Goal: Transaction & Acquisition: Obtain resource

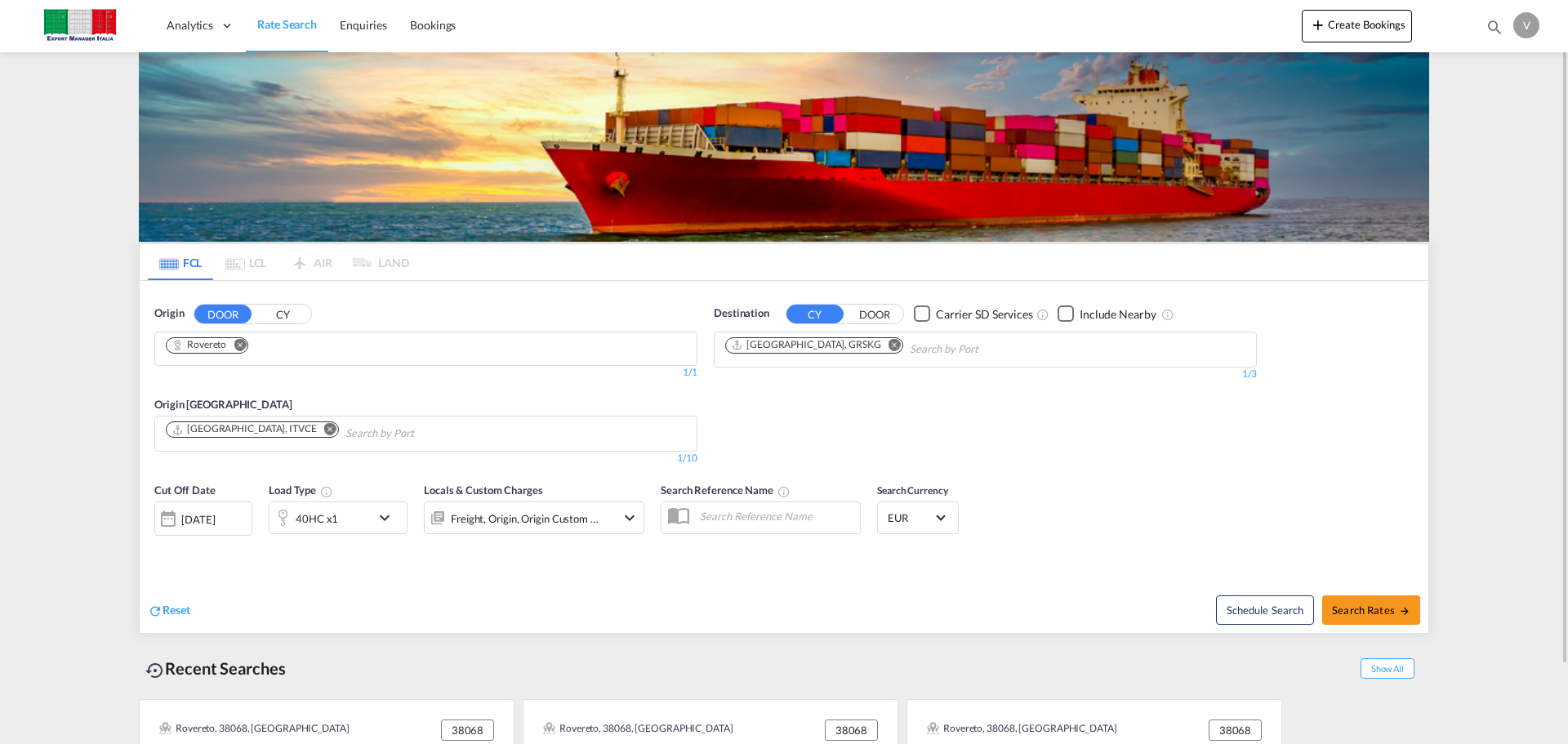
click at [241, 340] on md-icon "Remove" at bounding box center [239, 344] width 13 height 13
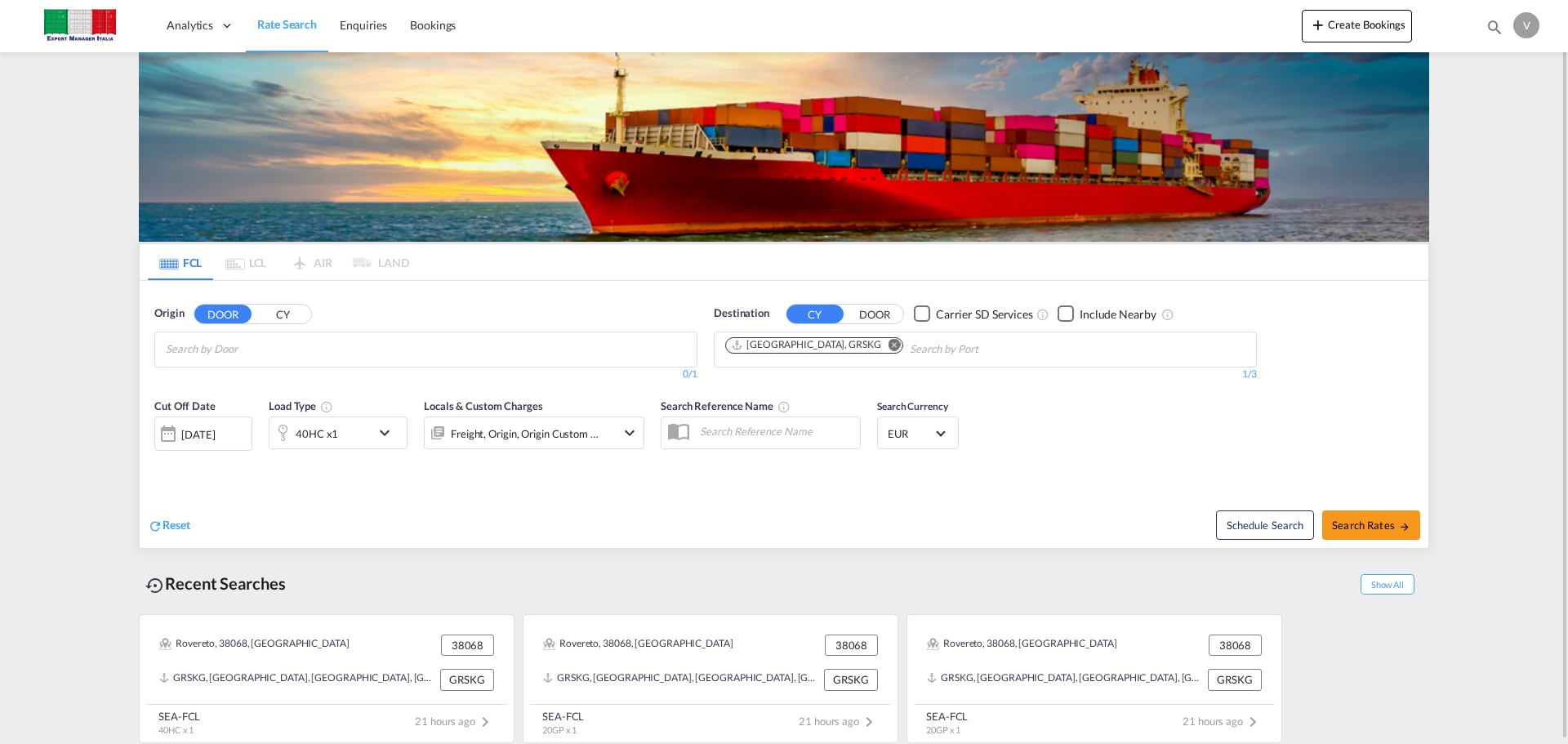
click at [209, 353] on input "Chips input." at bounding box center [243, 350] width 155 height 26
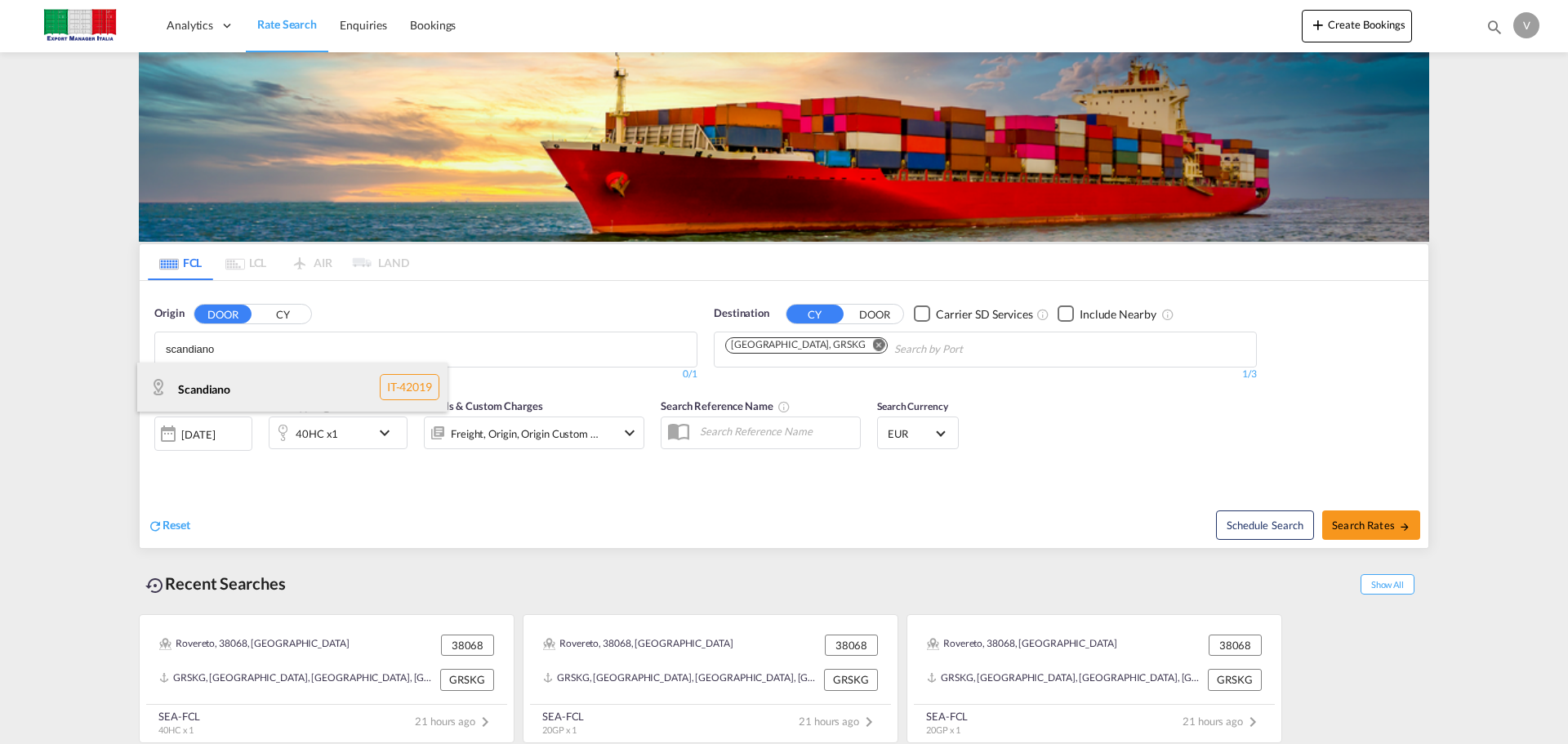
type input "scandiano"
click at [205, 394] on div "Scandiano IT-42019" at bounding box center [292, 387] width 310 height 49
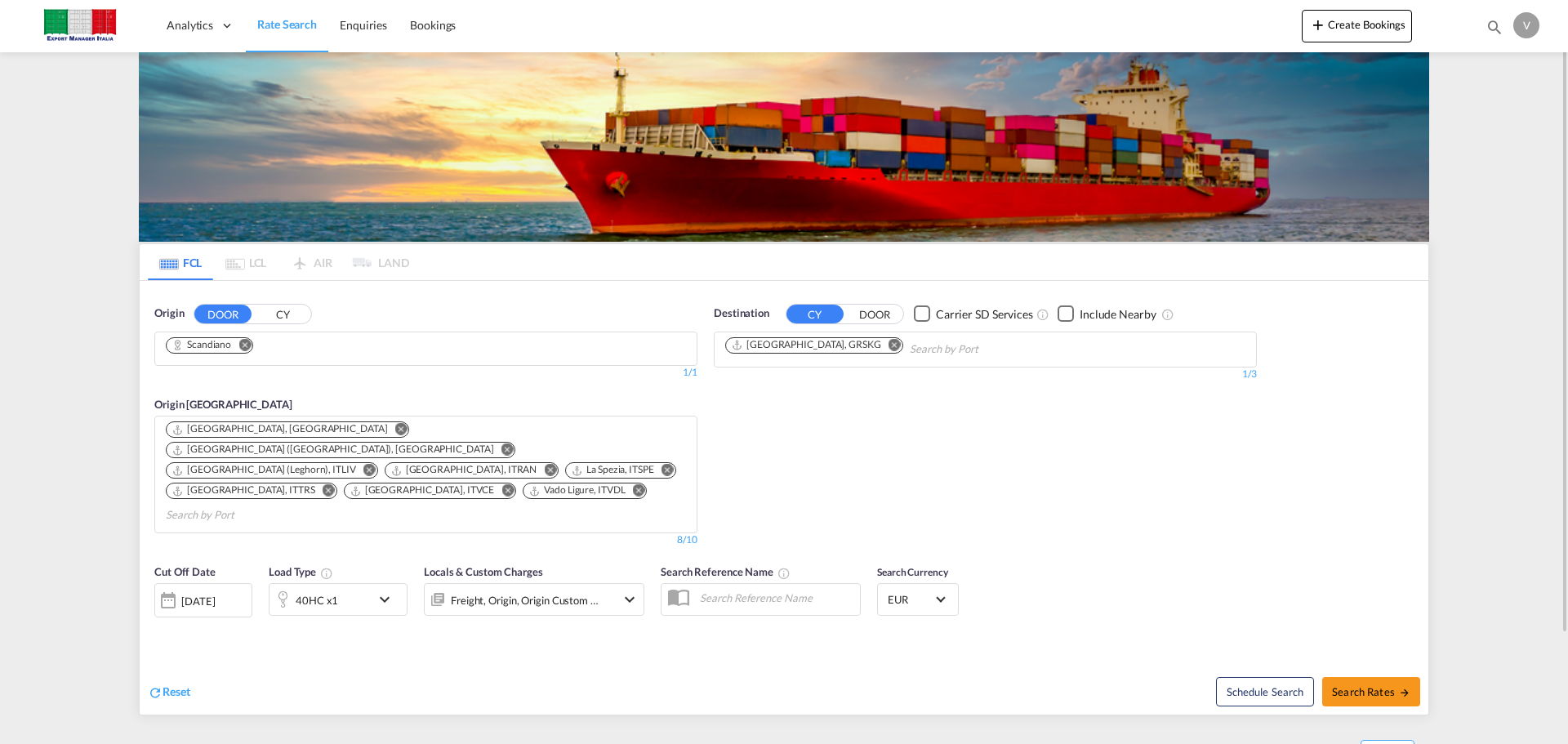
click at [888, 344] on md-icon "Remove" at bounding box center [894, 344] width 13 height 13
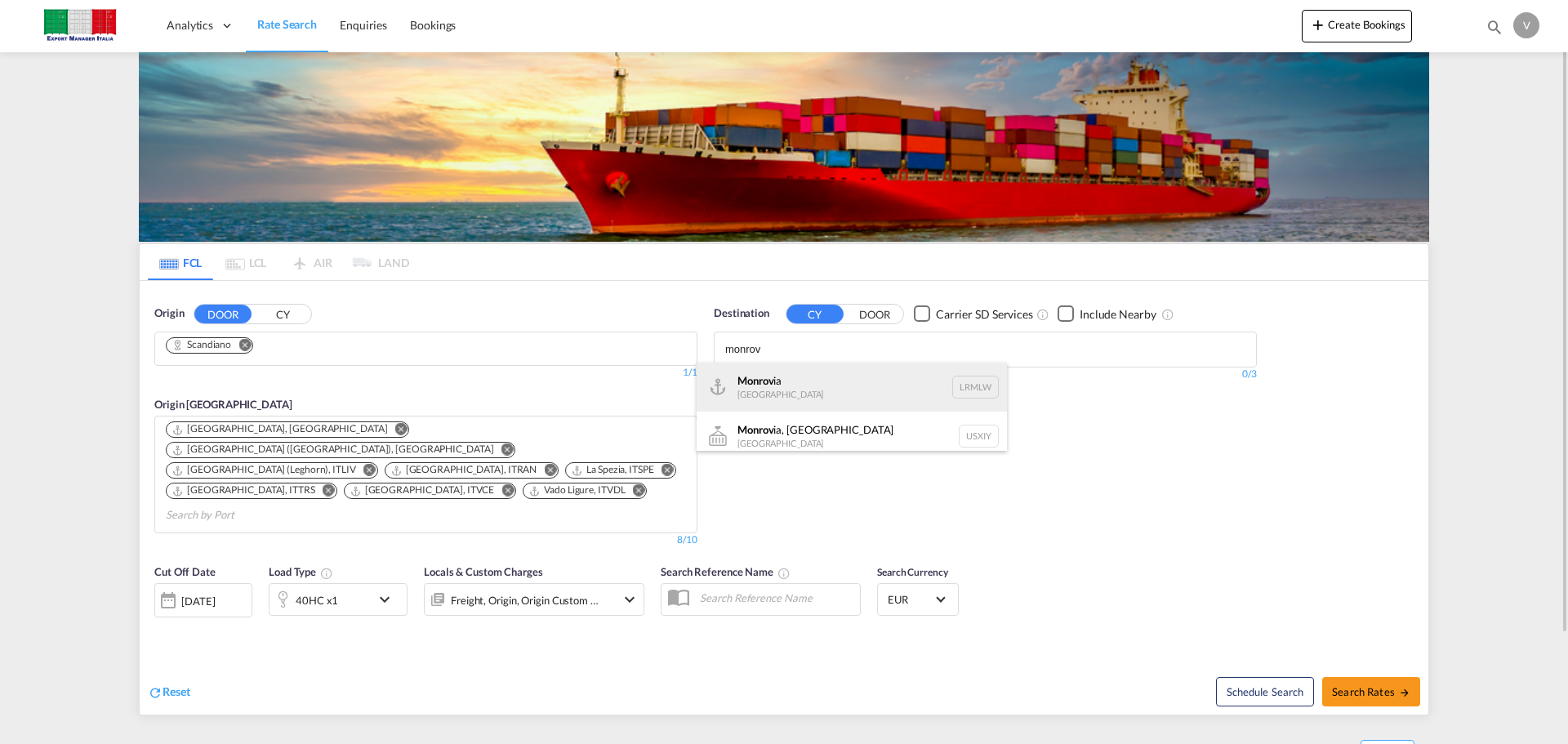
type input "monrov"
click at [792, 387] on div "Monrov ia [GEOGRAPHIC_DATA] LRMLW" at bounding box center [851, 387] width 310 height 49
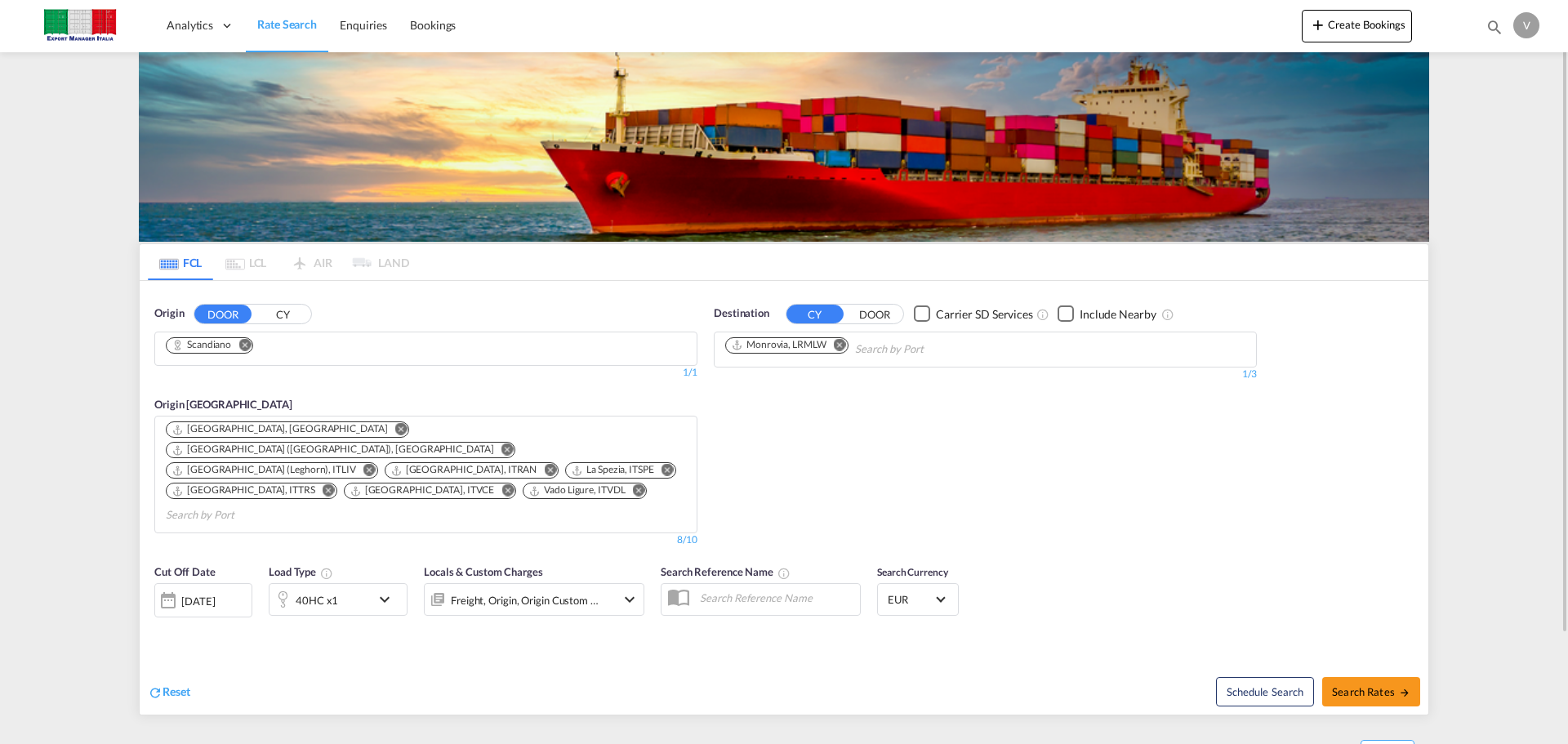
click at [395, 427] on md-icon "Remove" at bounding box center [401, 429] width 13 height 13
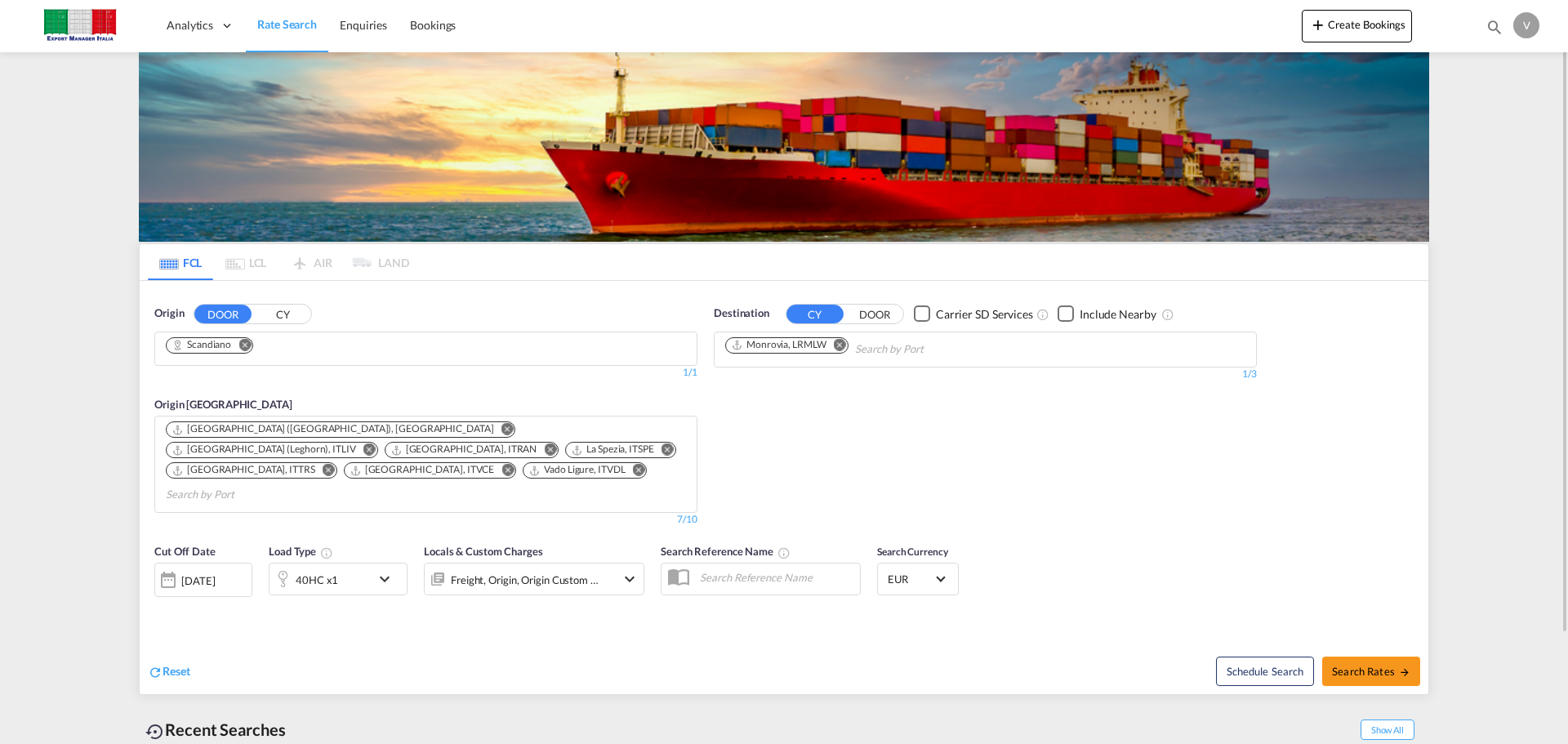
click at [501, 426] on md-icon "Remove" at bounding box center [507, 429] width 13 height 13
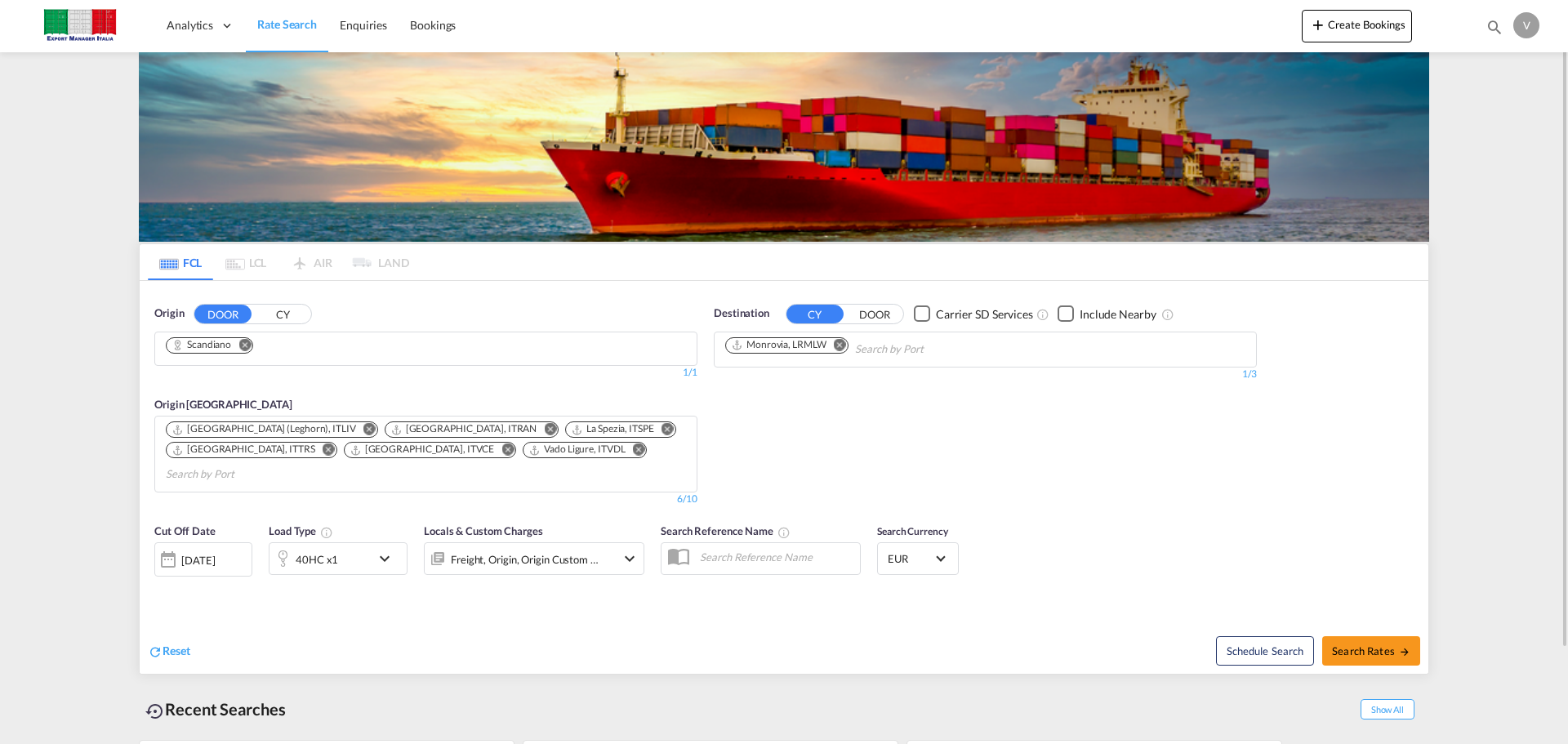
click at [363, 427] on md-icon "Remove" at bounding box center [369, 429] width 13 height 13
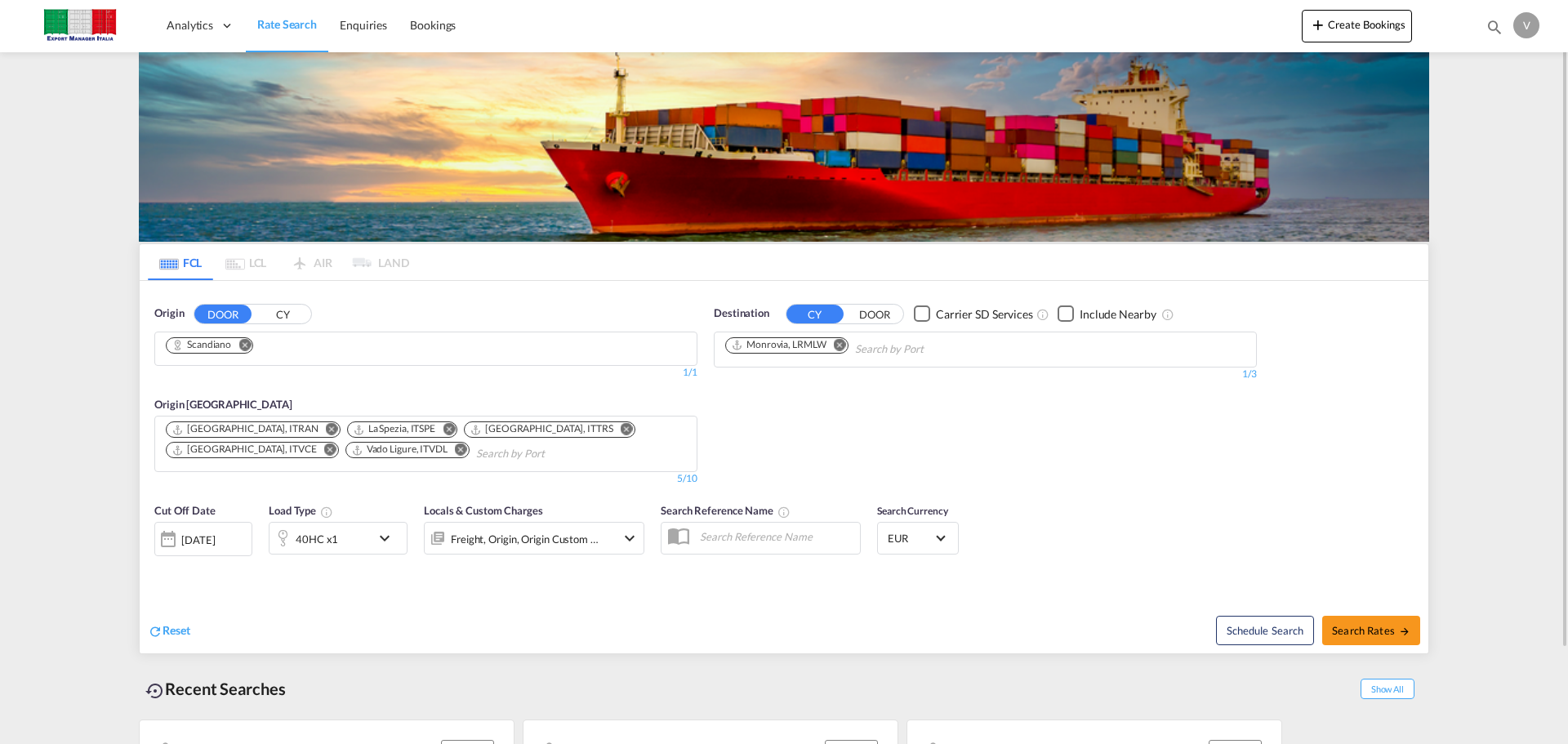
click at [442, 423] on md-icon "Remove" at bounding box center [448, 429] width 13 height 13
click at [492, 427] on button "Remove" at bounding box center [504, 430] width 24 height 17
click at [505, 426] on md-icon "Remove" at bounding box center [511, 429] width 13 height 13
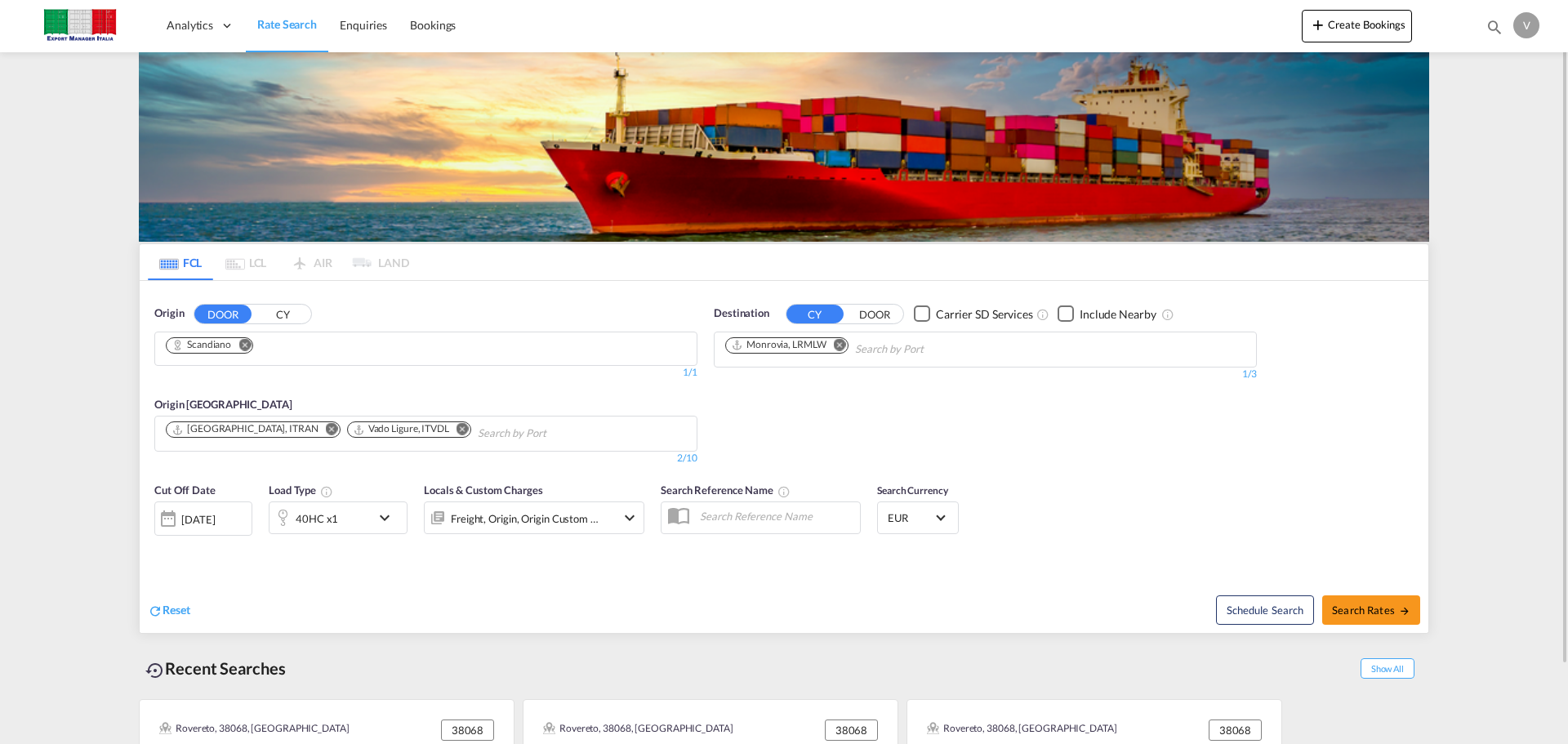
click at [456, 427] on md-icon "Remove" at bounding box center [462, 429] width 13 height 13
click at [321, 519] on div "40HC x1" at bounding box center [316, 517] width 42 height 22
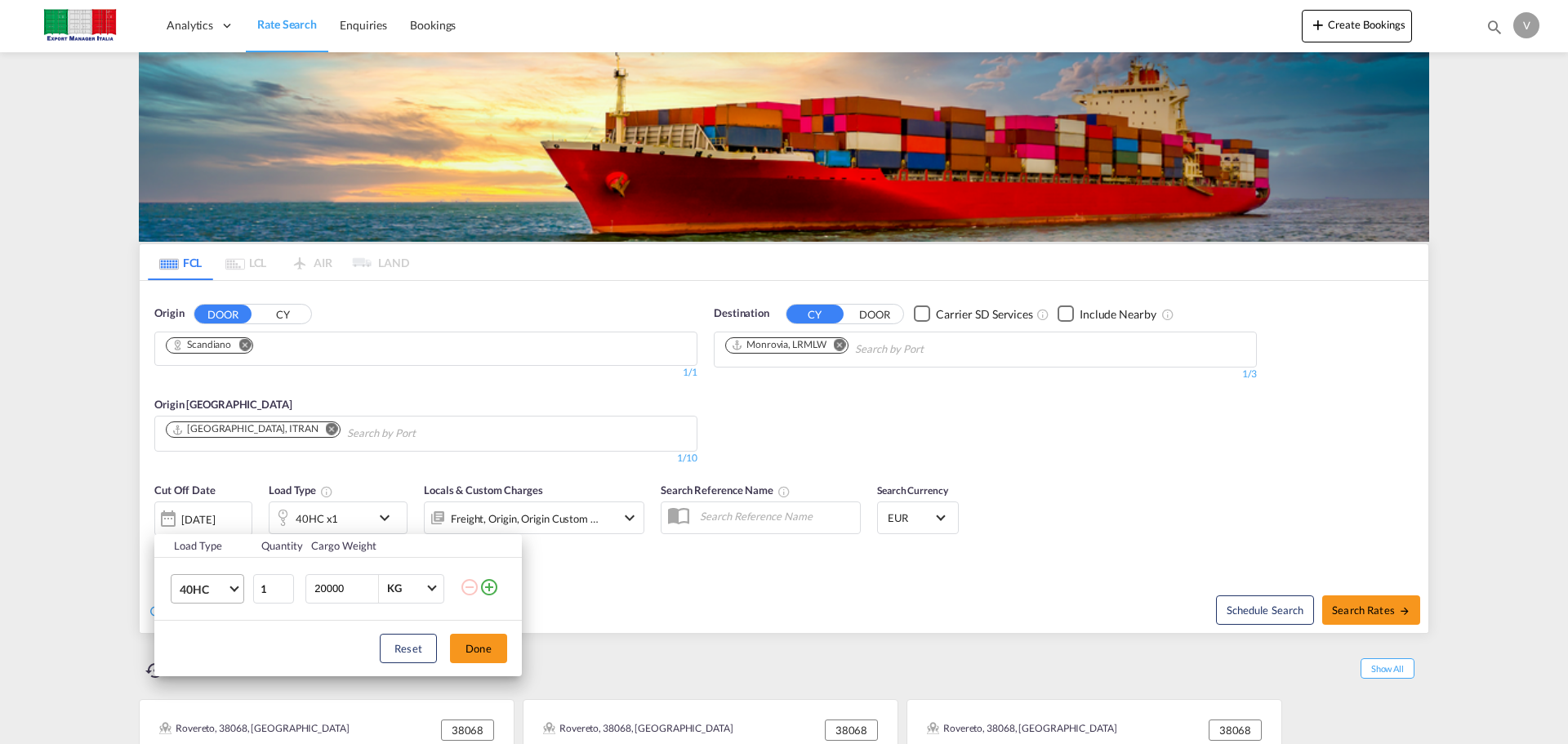
click at [212, 593] on span "40HC" at bounding box center [203, 589] width 48 height 17
click at [212, 511] on md-option "20GP" at bounding box center [223, 511] width 111 height 39
click at [466, 644] on button "Done" at bounding box center [478, 648] width 58 height 29
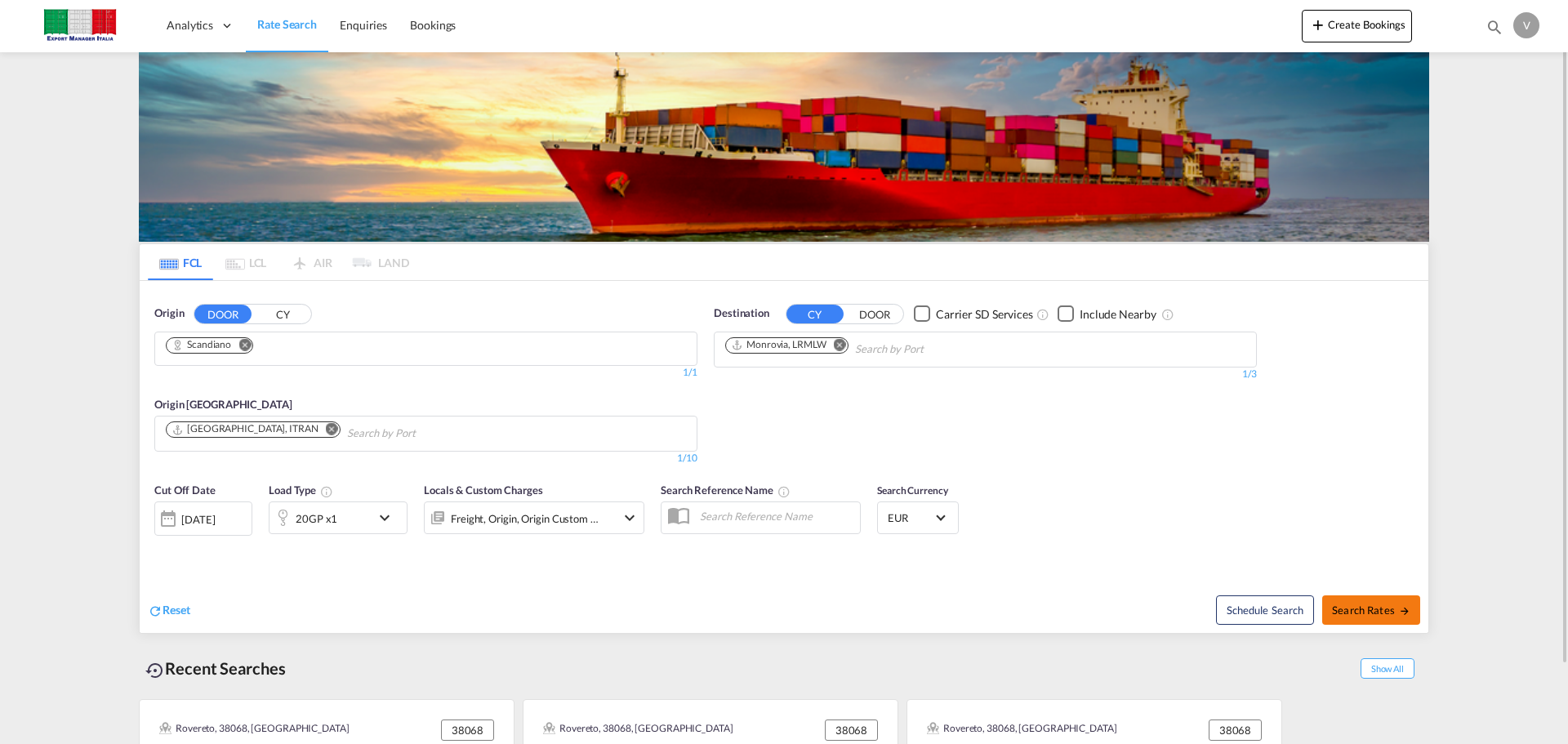
click at [1372, 607] on span "Search Rates" at bounding box center [1371, 609] width 78 height 13
type input "Scandiano to LRMLW / [DATE]"
click at [326, 429] on md-icon "Remove" at bounding box center [332, 429] width 13 height 13
click at [192, 428] on input "Chips input." at bounding box center [243, 434] width 155 height 26
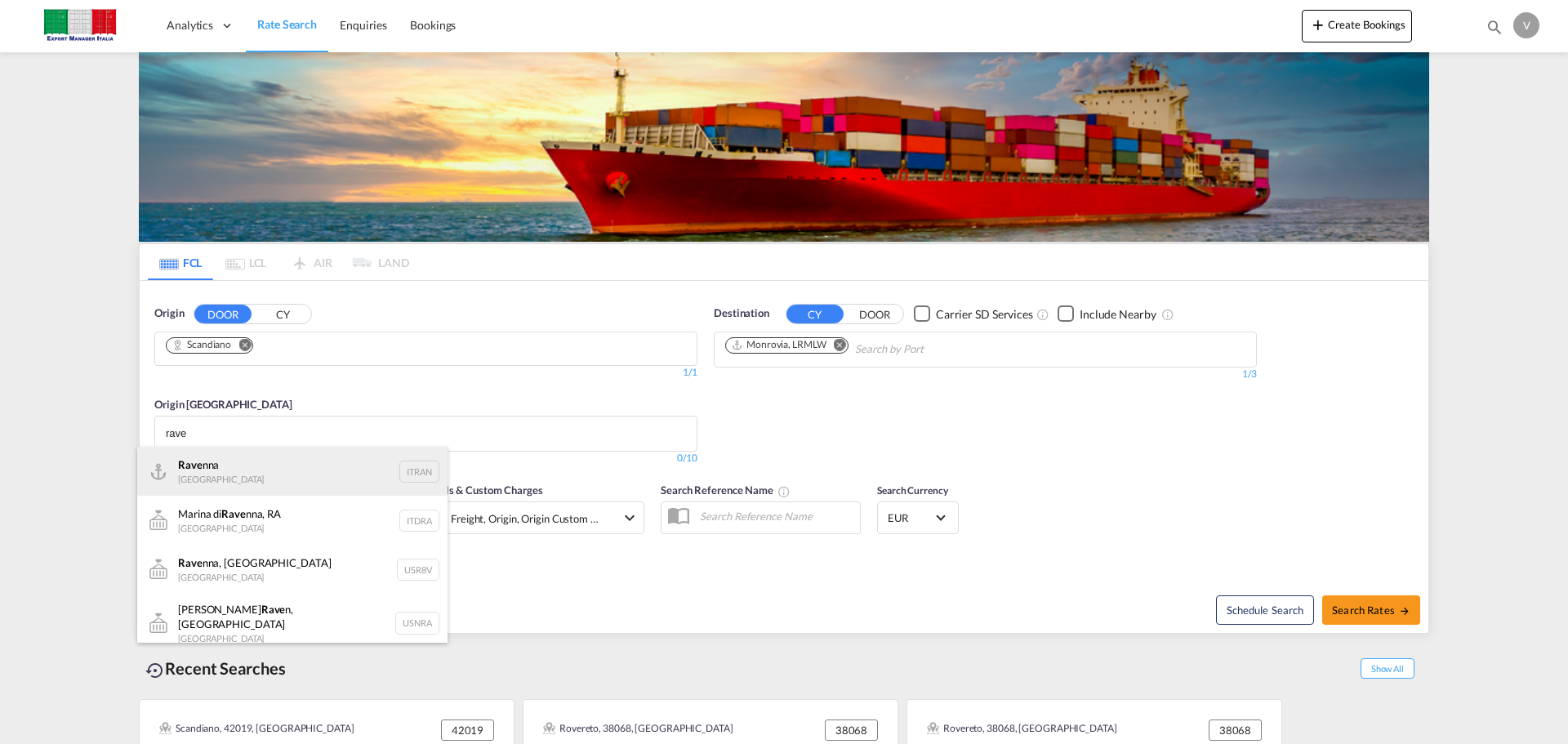
type input "rave"
click at [227, 468] on div "Rave nna Italy ITRAN" at bounding box center [292, 471] width 310 height 49
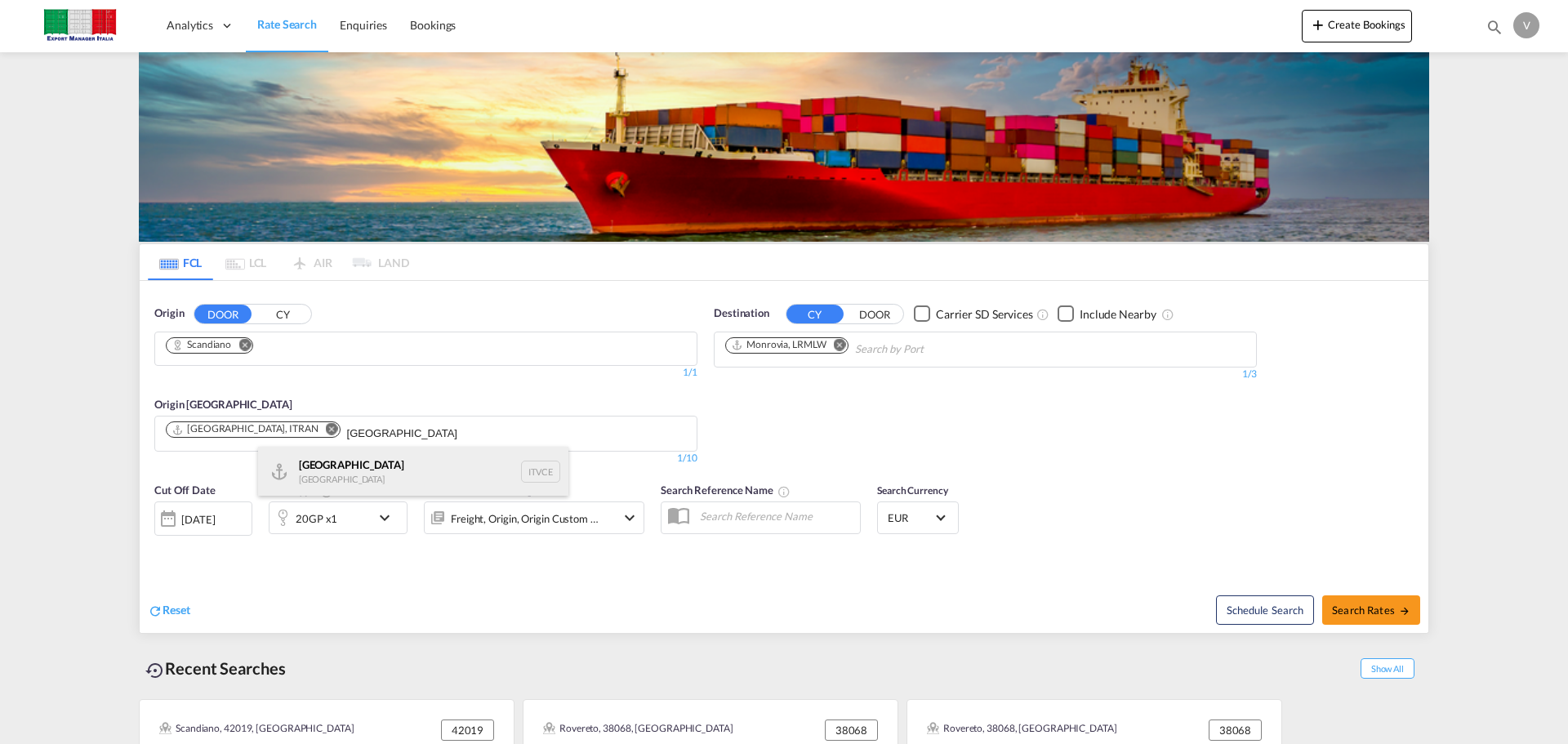
type input "venezia"
click at [336, 474] on div "Venezia Italy ITVCE" at bounding box center [413, 471] width 310 height 49
type input "l"
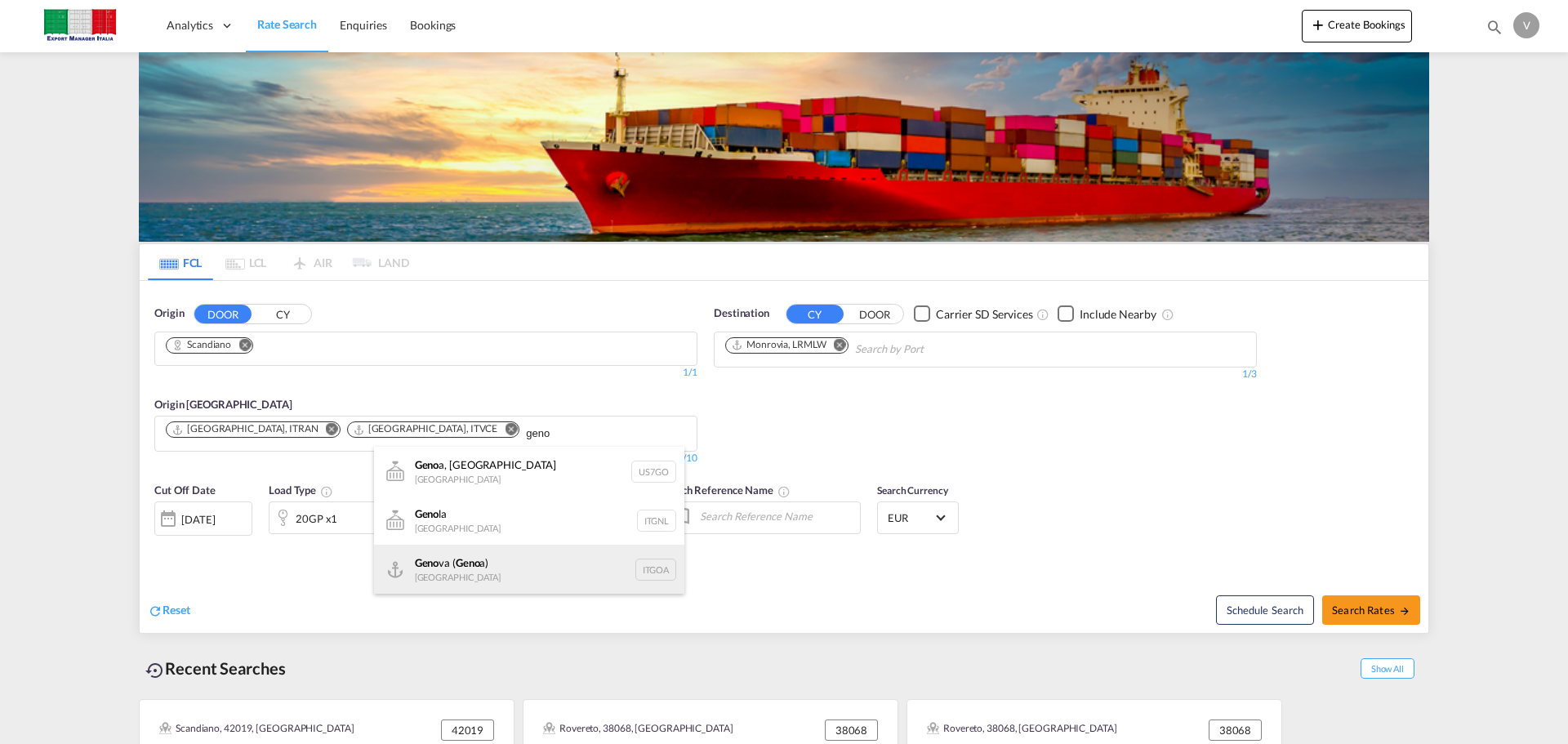
type input "geno"
click at [483, 560] on div "Geno va ( Geno a) Italy ITGOA" at bounding box center [529, 569] width 310 height 49
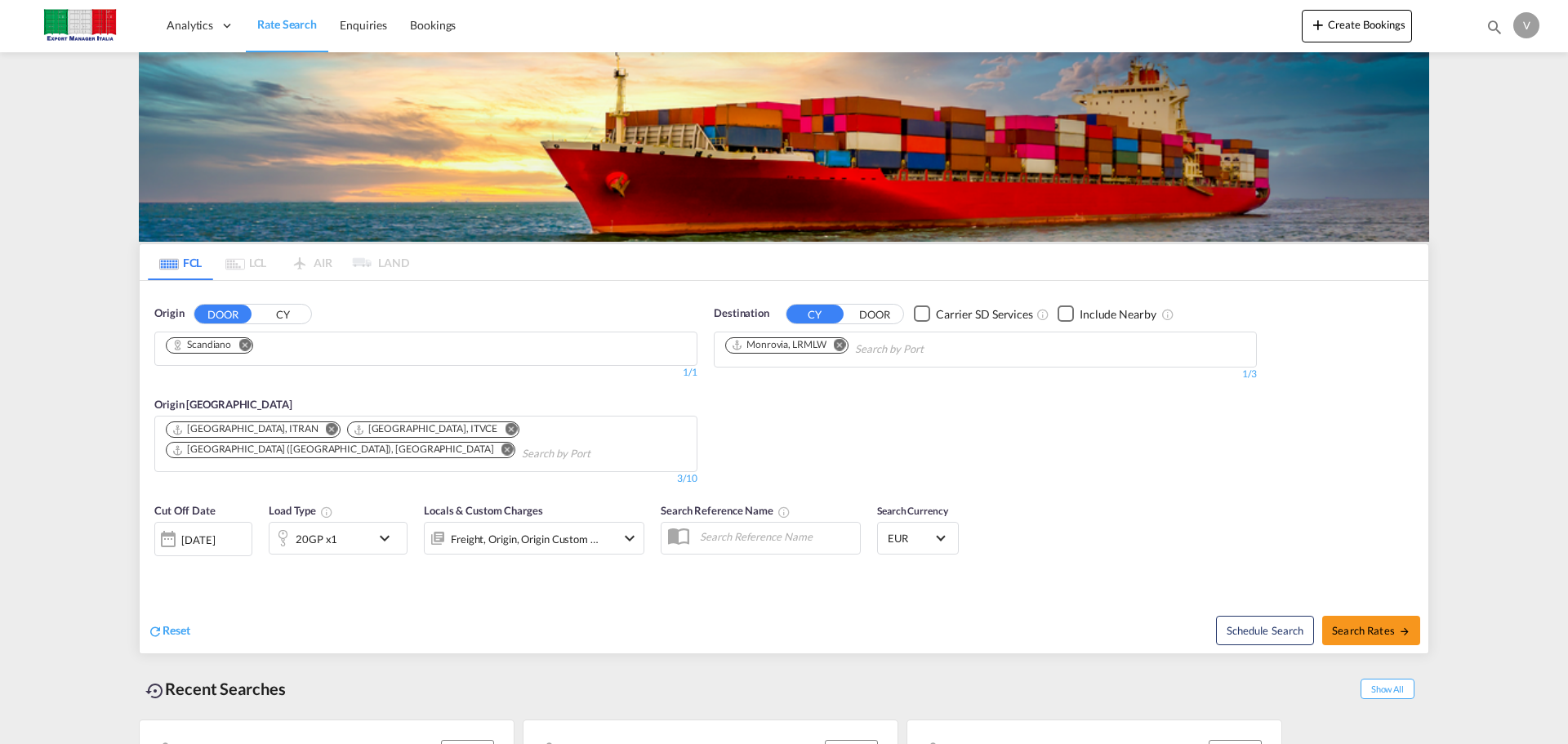
click at [589, 432] on md-chips-wrap "Ravenna, ITRAN Venezia, ITVCE Genova (Genoa), ITGOA" at bounding box center [426, 441] width 525 height 51
type input "la spez"
click at [217, 487] on div "La Spez ia Italy ITSPE" at bounding box center [292, 491] width 310 height 49
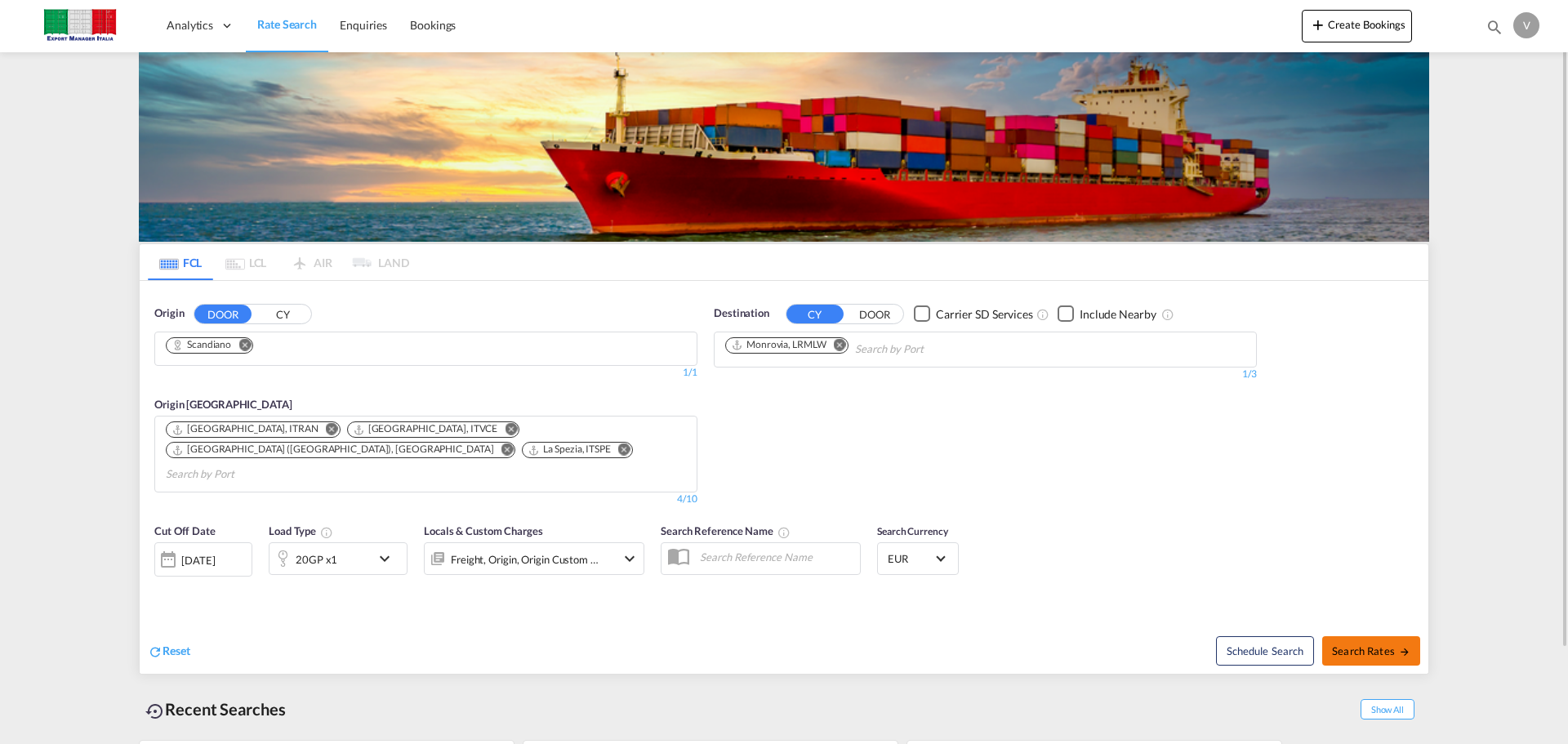
click at [1383, 644] on span "Search Rates" at bounding box center [1371, 650] width 78 height 13
type input "Scandiano to LRMLW / [DATE]"
